Goal: Task Accomplishment & Management: Use online tool/utility

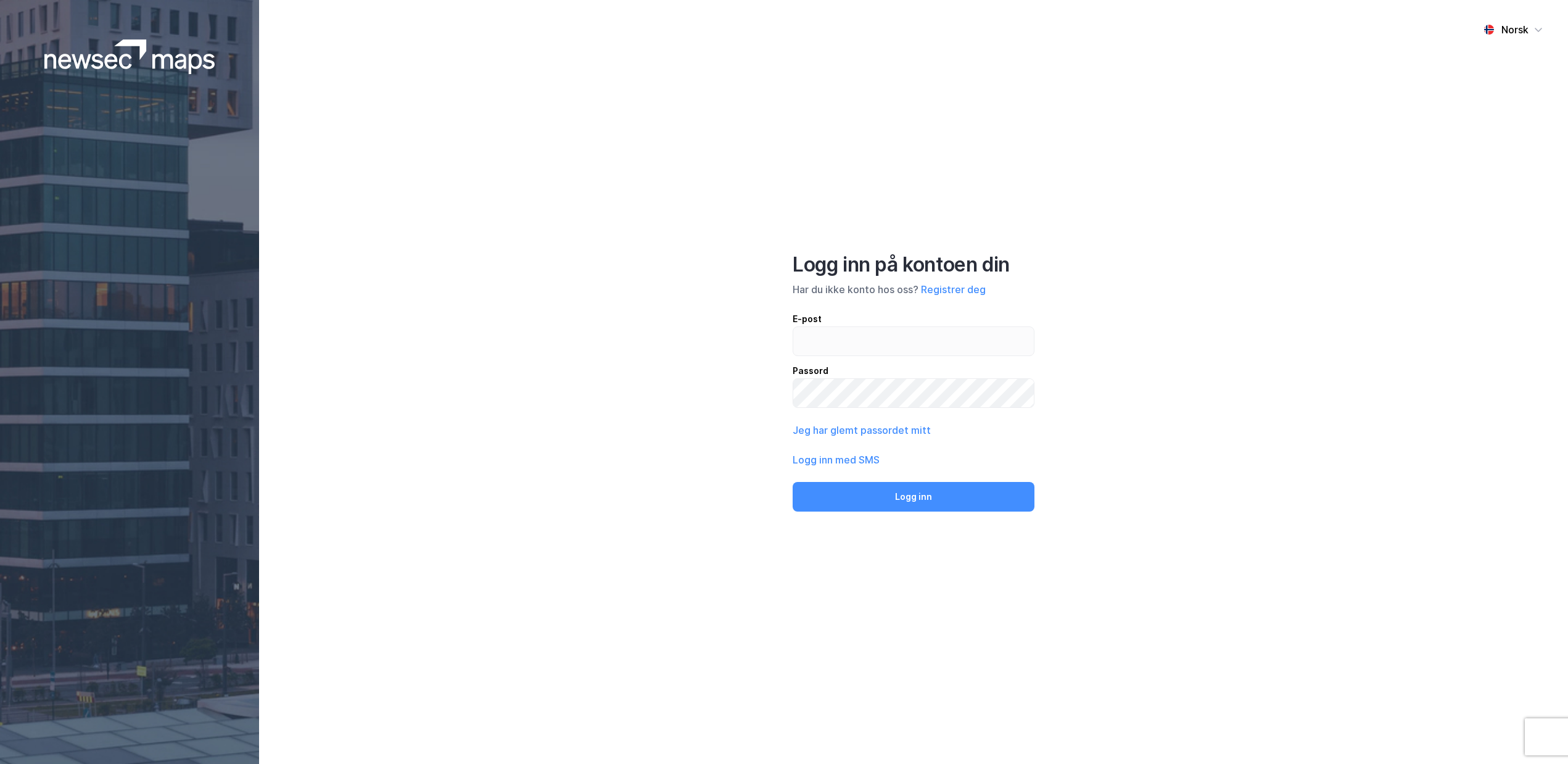
click at [853, 362] on div "E-post Passord" at bounding box center [914, 360] width 242 height 96
click at [854, 319] on div "E-post" at bounding box center [914, 319] width 242 height 15
click at [854, 327] on input "email" at bounding box center [914, 342] width 240 height 29
click at [840, 334] on input "email" at bounding box center [914, 342] width 240 height 29
click at [836, 343] on input "email" at bounding box center [914, 342] width 240 height 29
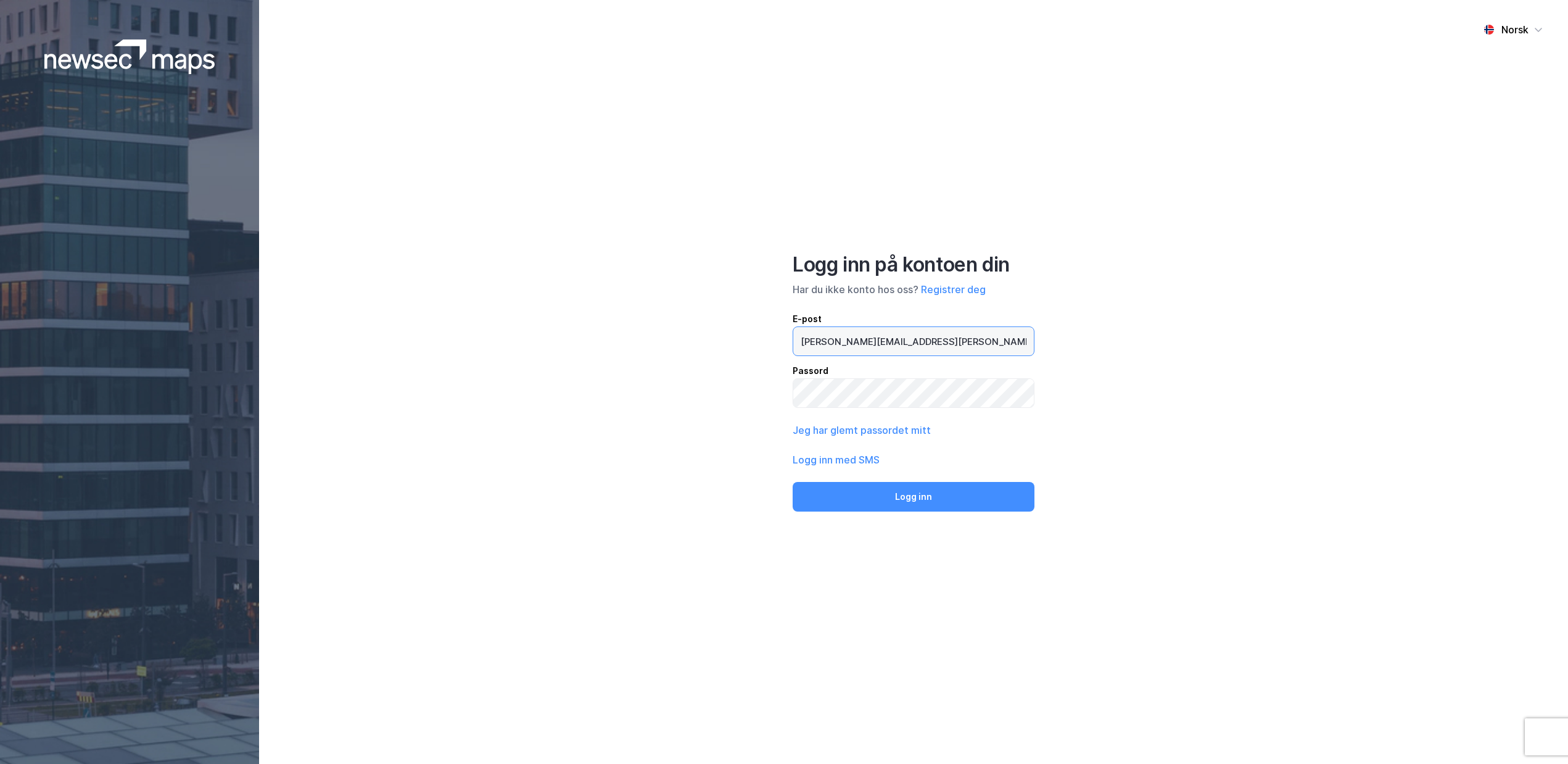
type input "[PERSON_NAME][EMAIL_ADDRESS][PERSON_NAME][DOMAIN_NAME]"
click at [793, 482] on button "Logg inn" at bounding box center [914, 496] width 242 height 30
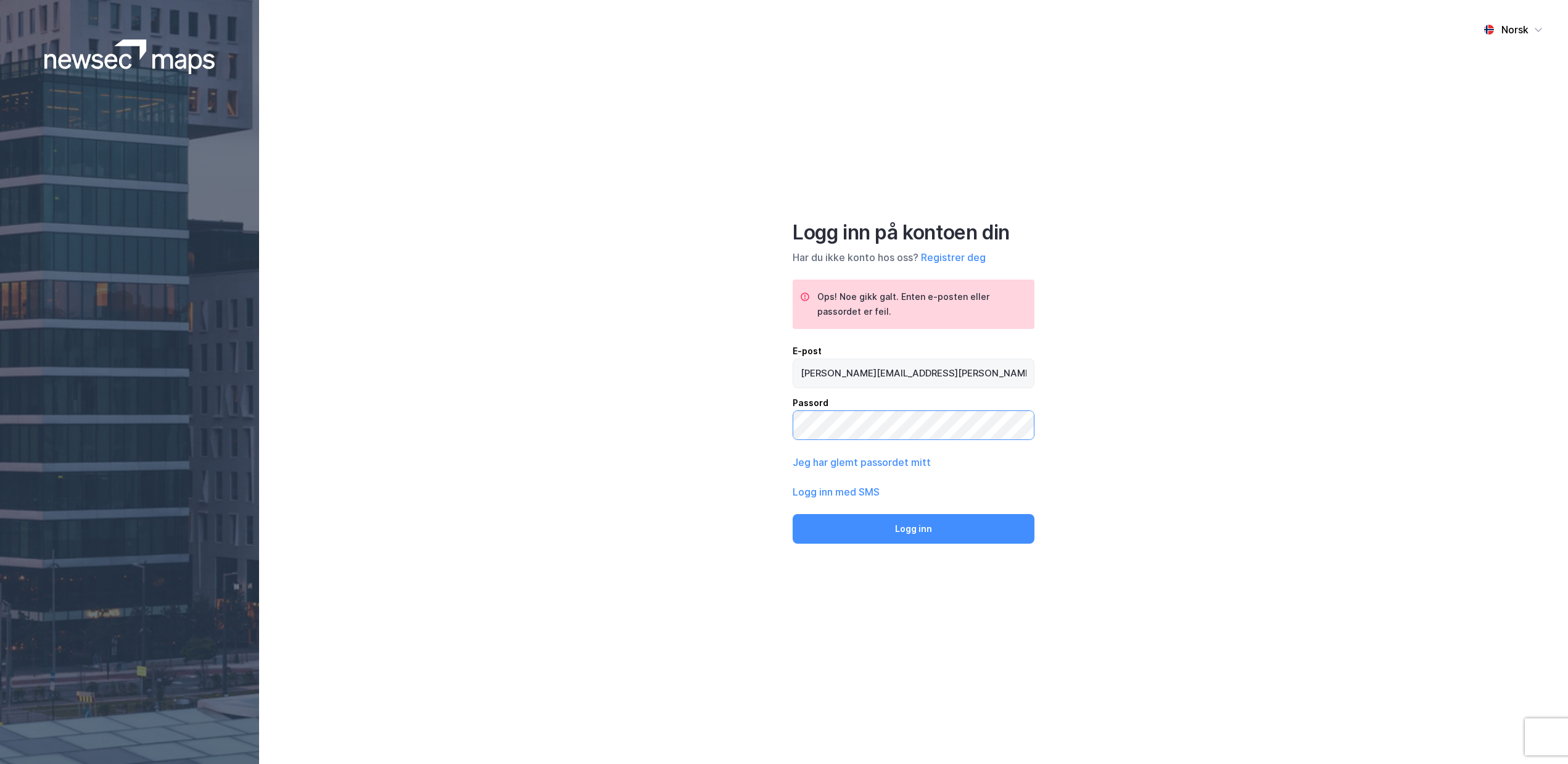
click at [793, 514] on button "Logg inn" at bounding box center [914, 528] width 242 height 30
